Goal: Register for event/course

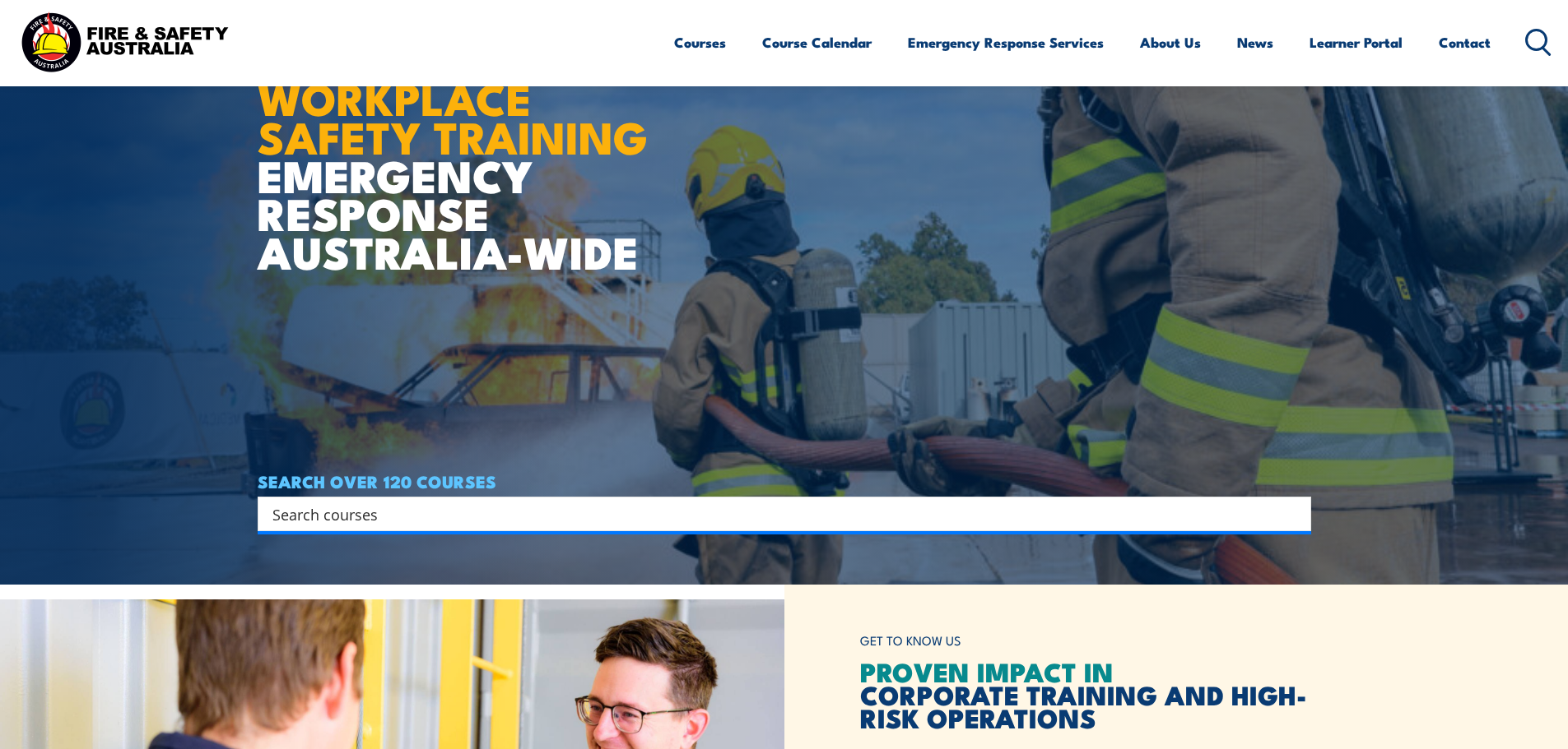
click at [679, 523] on input "Search input" at bounding box center [773, 513] width 1003 height 25
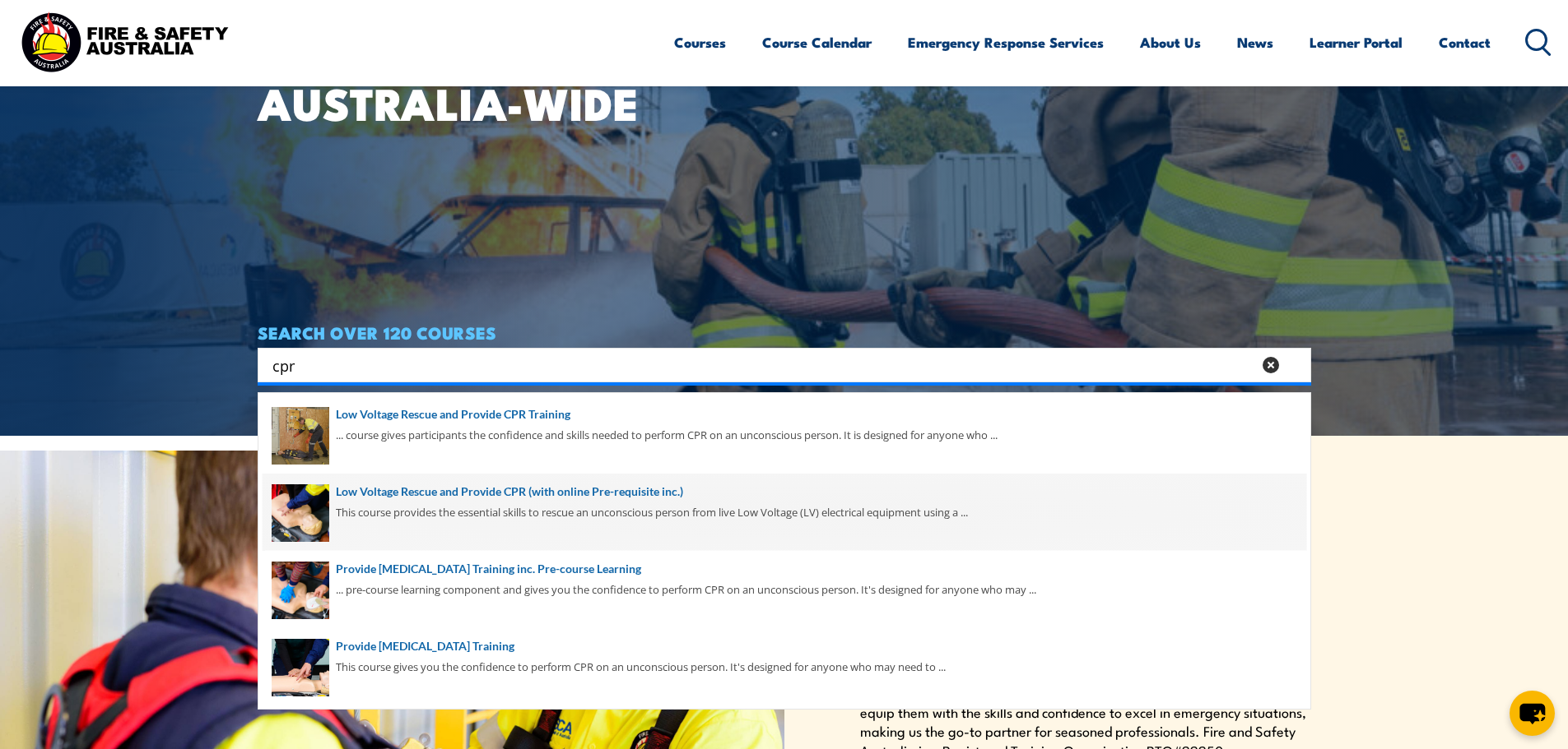
scroll to position [329, 0]
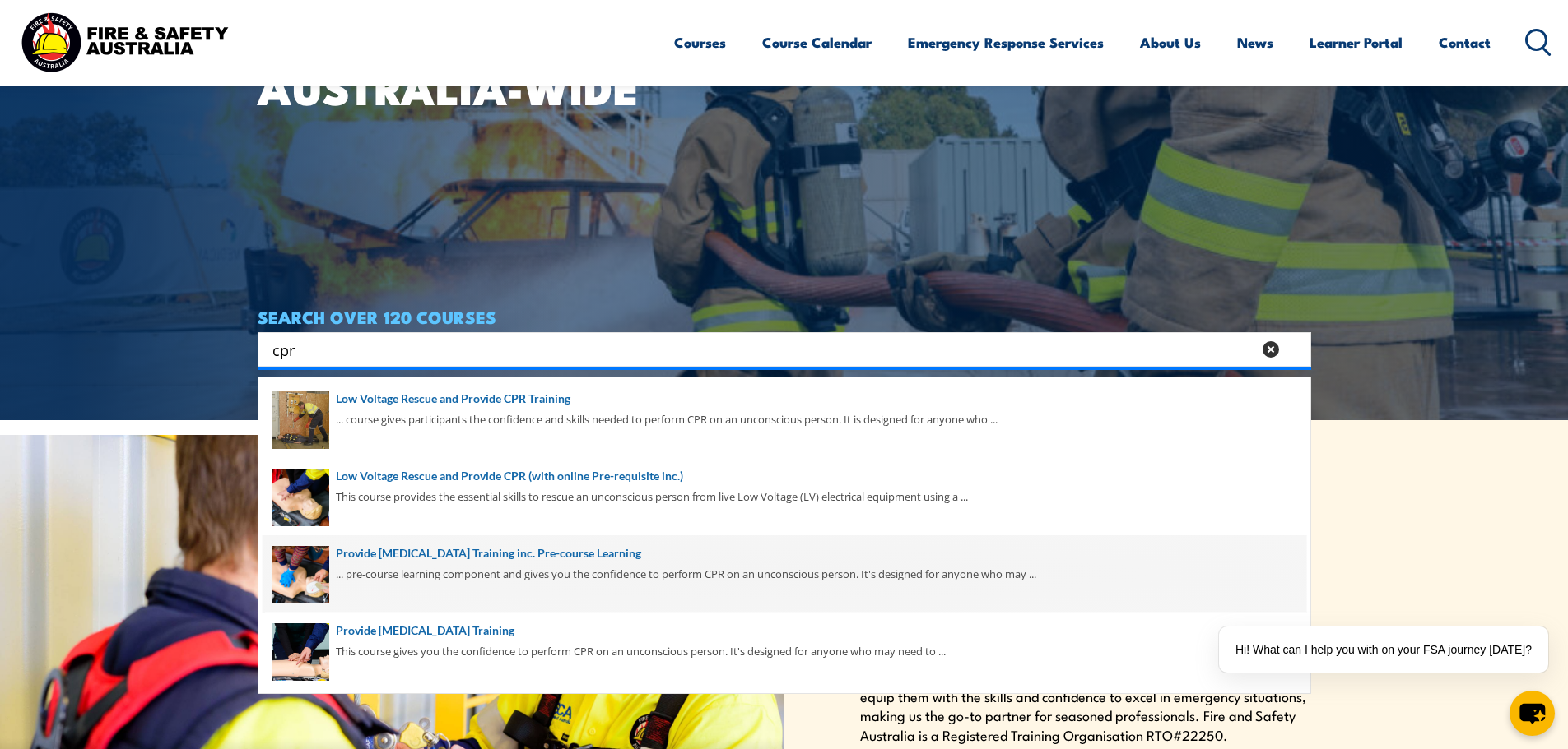
type input "cpr"
click at [565, 574] on span at bounding box center [784, 574] width 1043 height 78
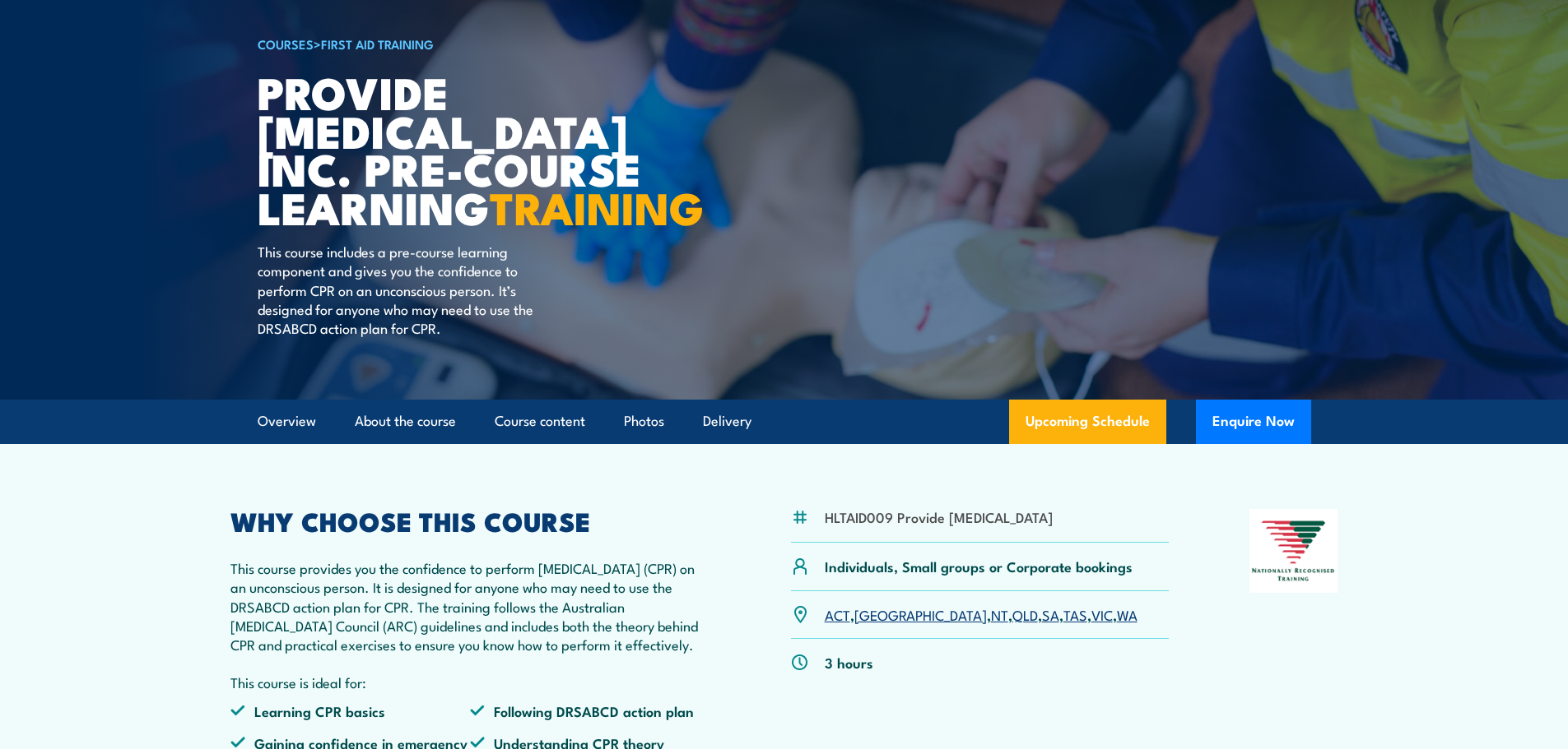
scroll to position [164, 0]
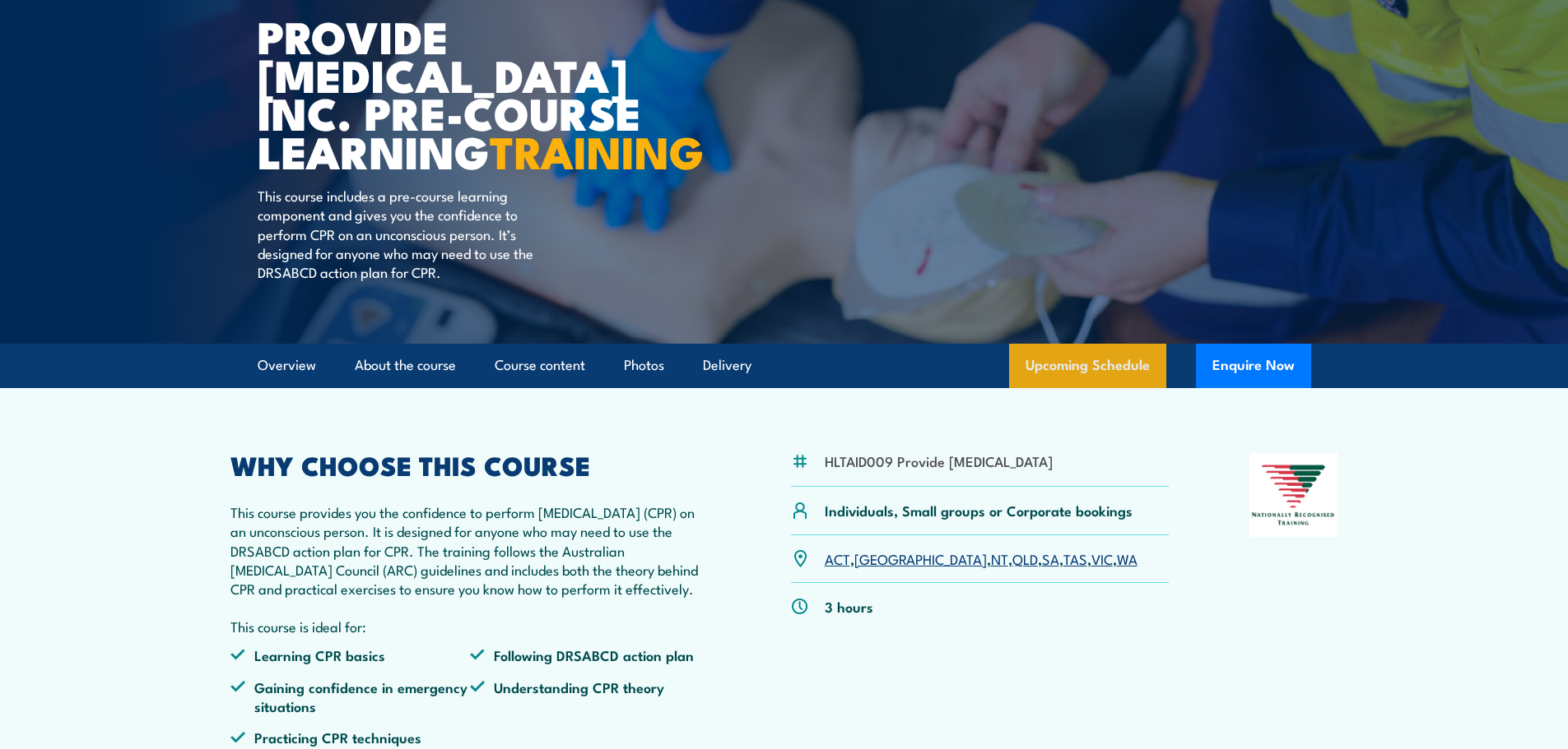
click at [1045, 388] on link "Upcoming Schedule" at bounding box center [1088, 366] width 157 height 44
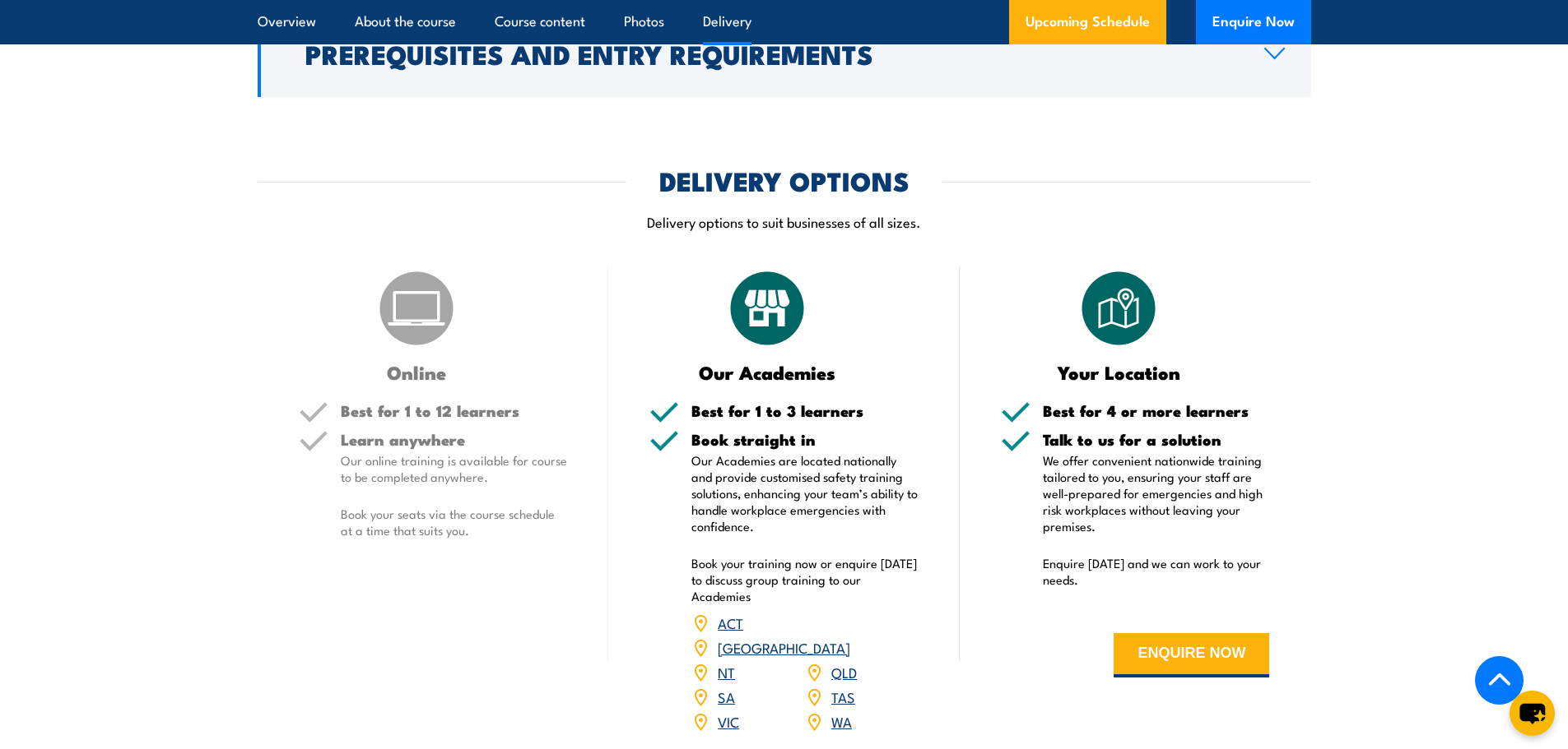
scroll to position [1861, 0]
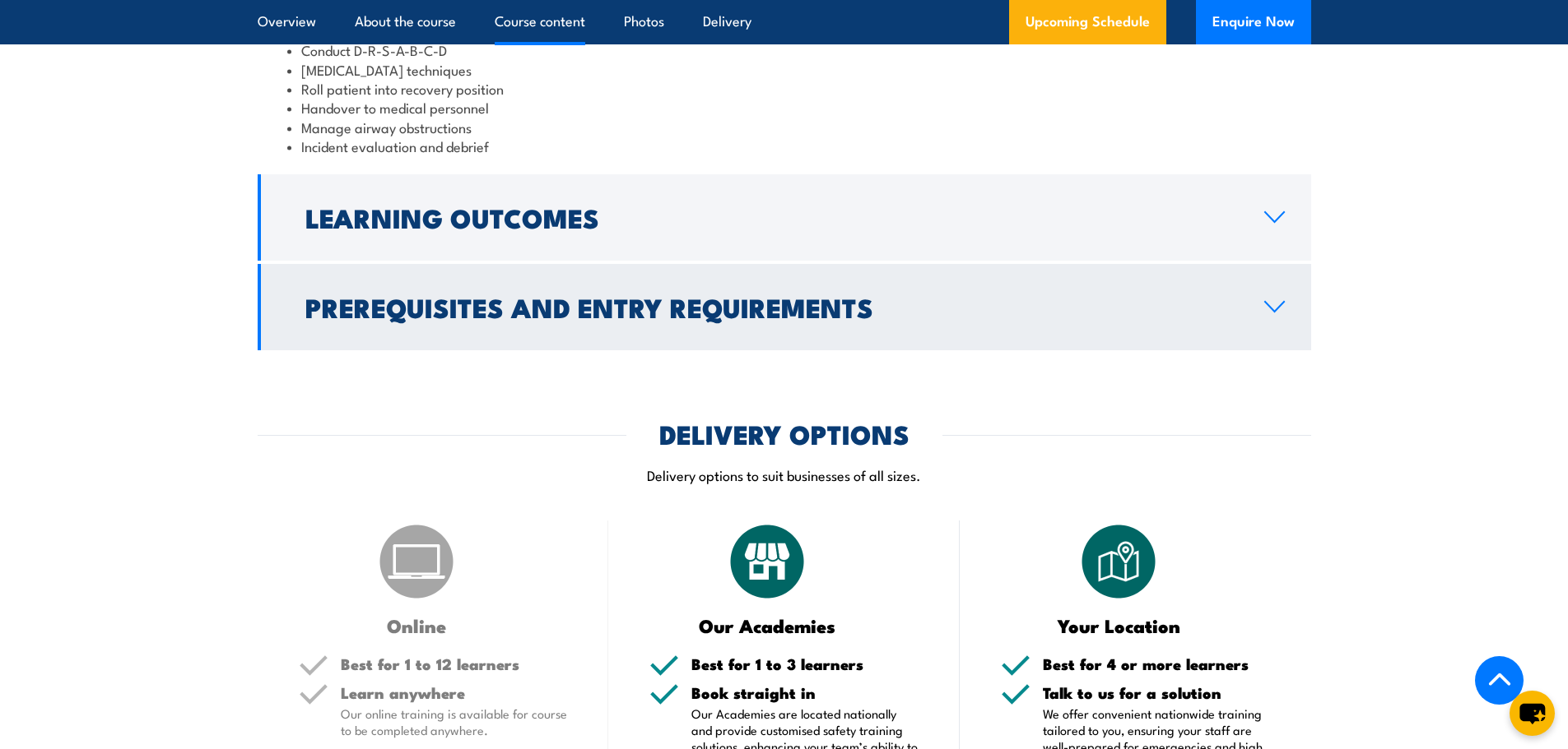
click at [590, 319] on h2 "Prerequisites and Entry Requirements" at bounding box center [771, 307] width 932 height 23
